Goal: Transaction & Acquisition: Download file/media

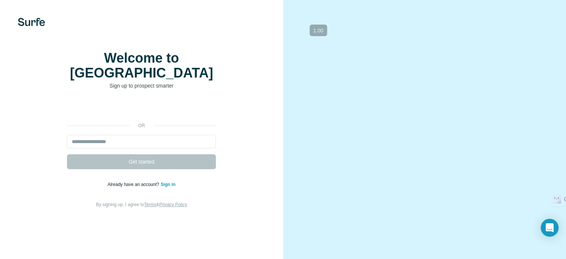
scroll to position [46, 0]
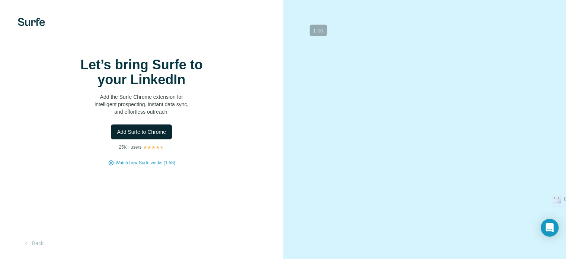
click at [166, 135] on span "Add Surfe to Chrome" at bounding box center [141, 131] width 49 height 7
